Goal: Navigation & Orientation: Find specific page/section

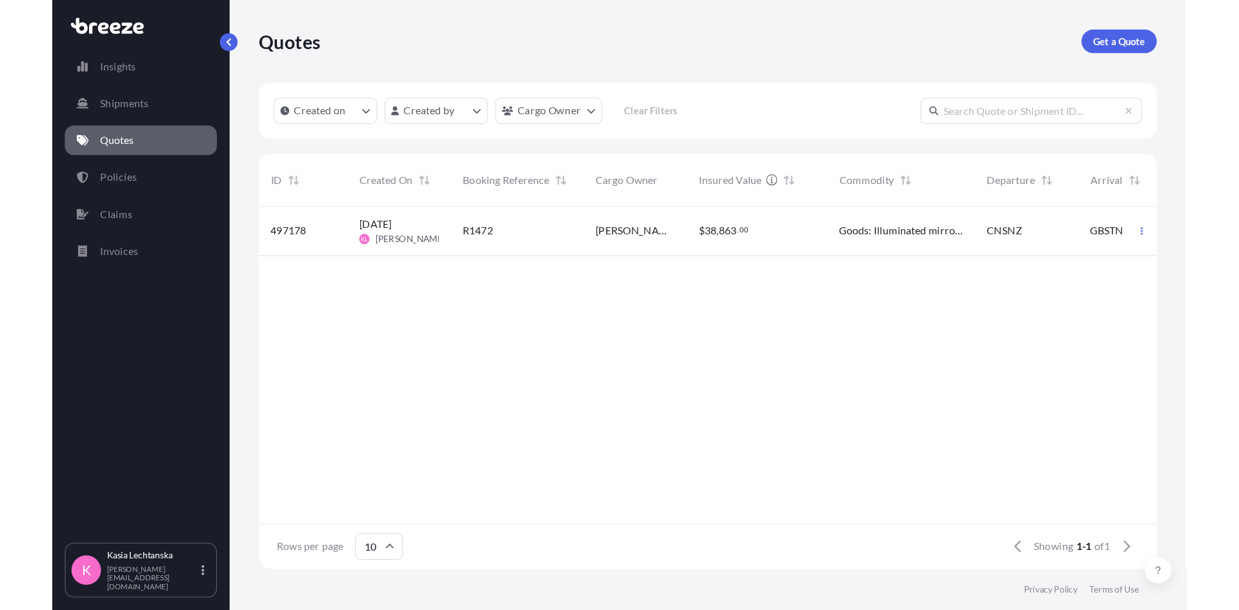
scroll to position [313, 775]
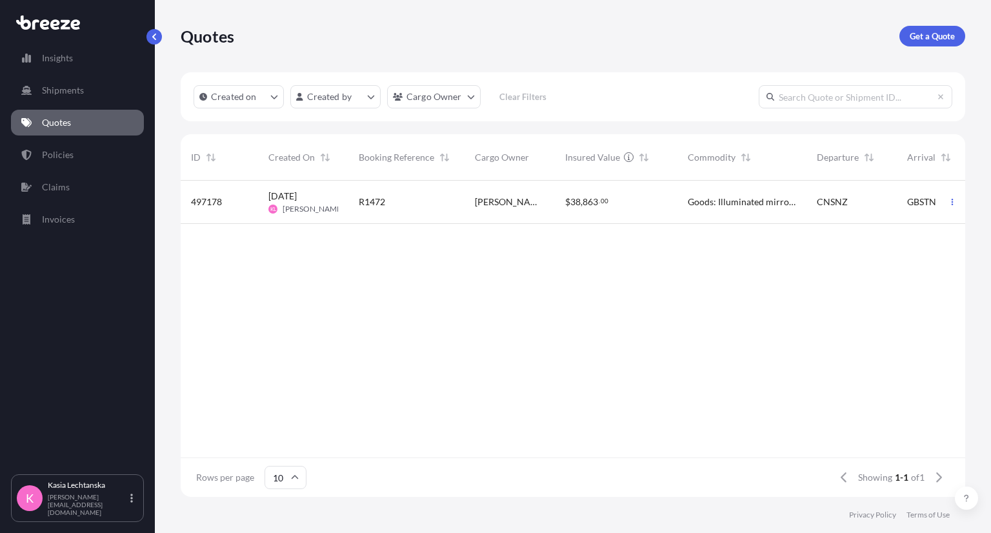
click at [55, 119] on p "Quotes" at bounding box center [56, 122] width 29 height 13
click at [77, 156] on link "Policies" at bounding box center [77, 155] width 133 height 26
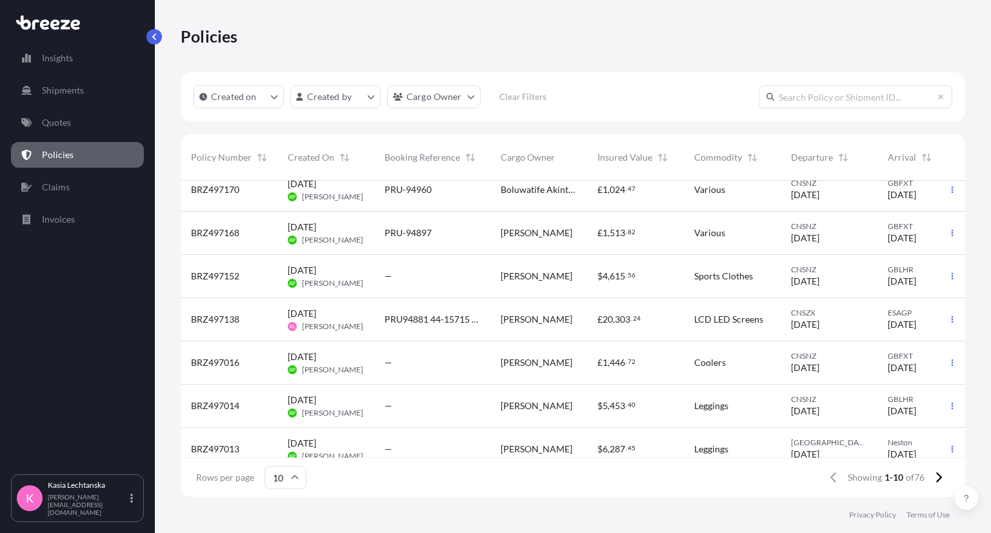
scroll to position [165, 0]
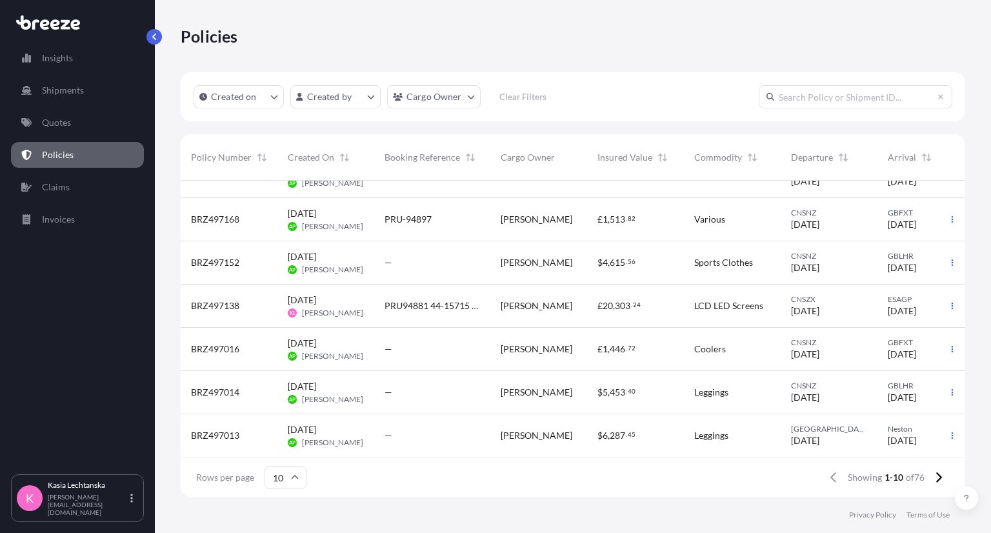
click at [658, 483] on div "Rows per page 10 Showing 1-10 of 76" at bounding box center [573, 477] width 785 height 39
click at [626, 1] on div "Policies" at bounding box center [573, 36] width 785 height 72
click at [56, 119] on p "Quotes" at bounding box center [56, 122] width 29 height 13
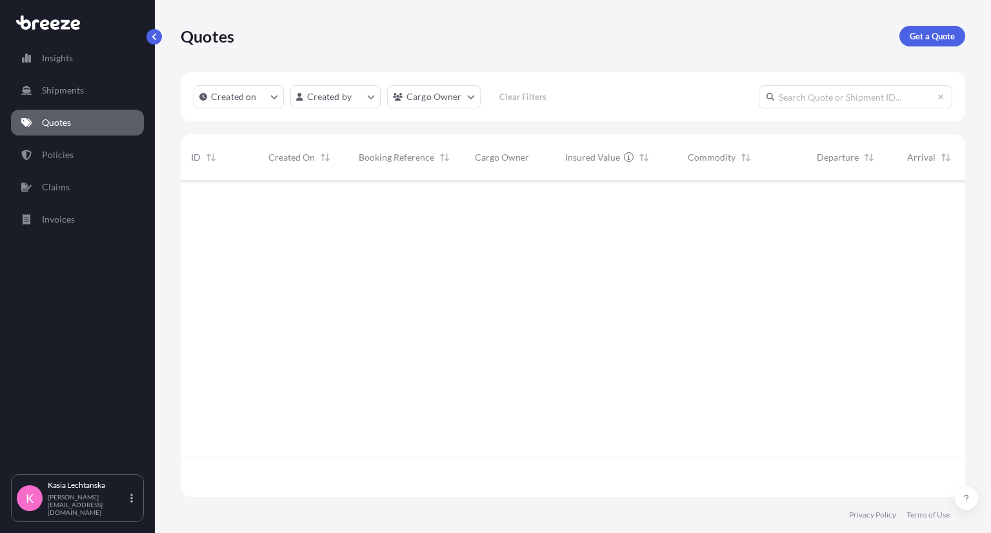
scroll to position [313, 775]
